Goal: Find specific page/section: Find specific page/section

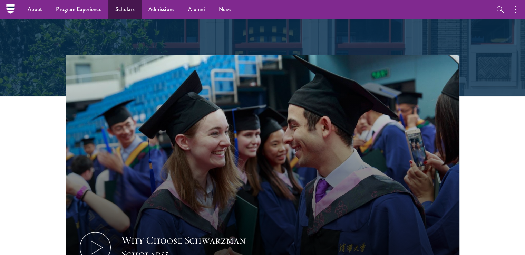
scroll to position [163, 0]
click at [119, 11] on link "Scholars" at bounding box center [124, 9] width 33 height 19
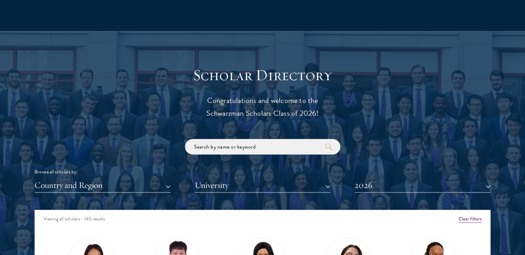
scroll to position [716, 0]
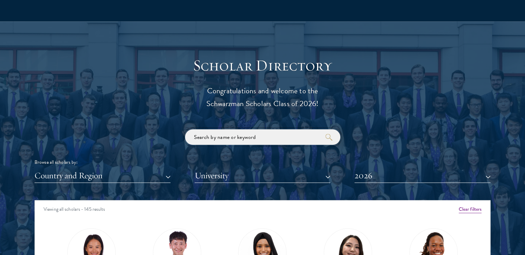
click at [200, 136] on input "search" at bounding box center [262, 137] width 155 height 16
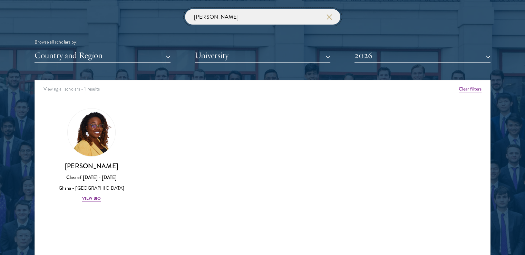
scroll to position [852, 0]
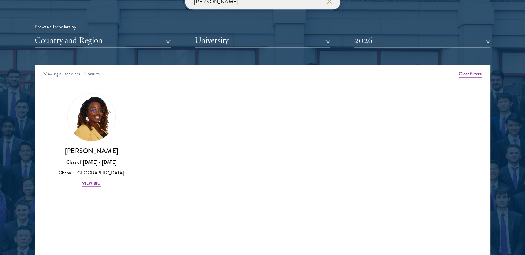
type input "[PERSON_NAME]"
